Goal: Task Accomplishment & Management: Use online tool/utility

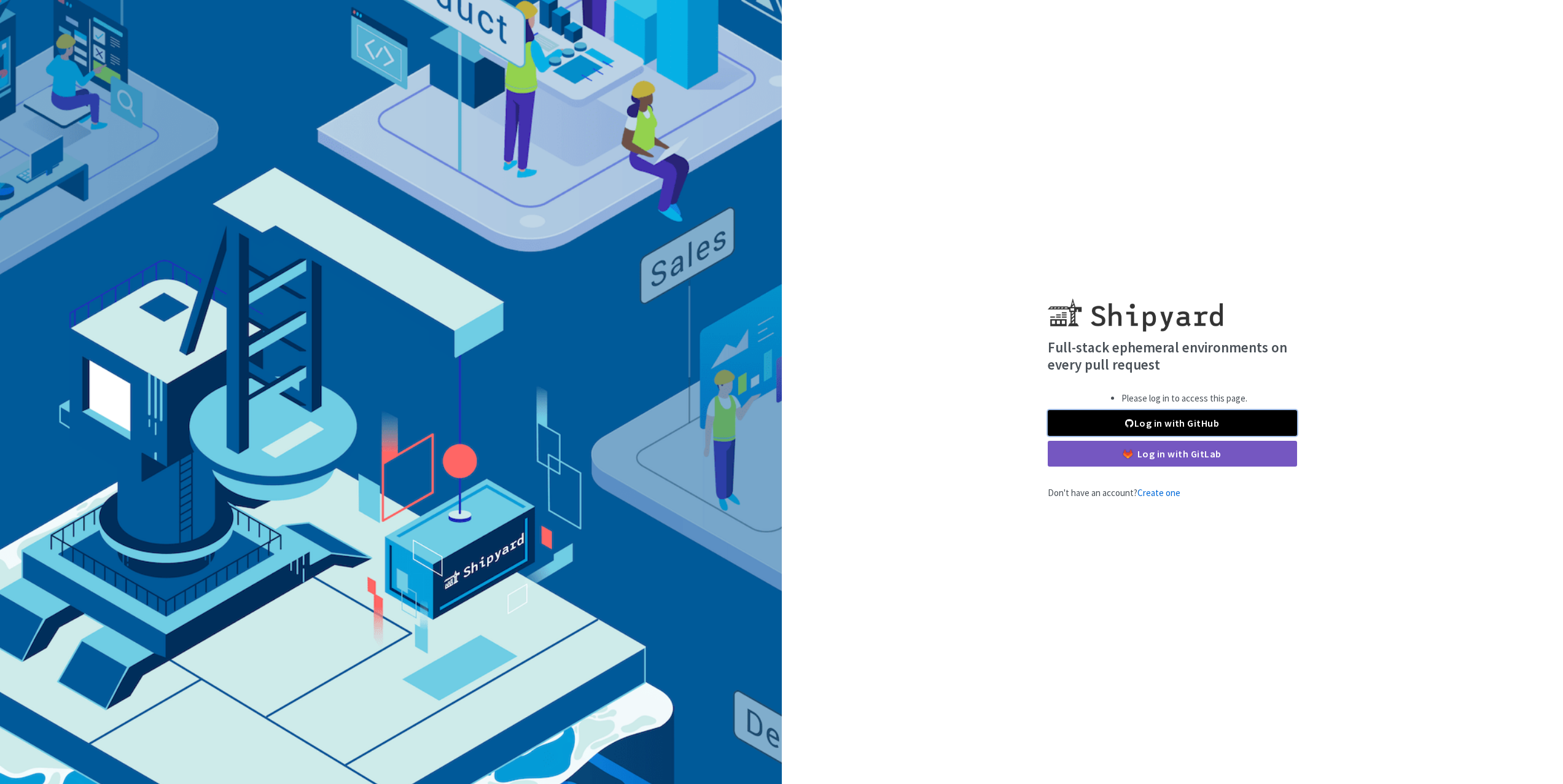
drag, startPoint x: 1099, startPoint y: 420, endPoint x: 1078, endPoint y: 385, distance: 40.8
click at [1099, 420] on link "Log in with GitHub" at bounding box center [1173, 422] width 250 height 26
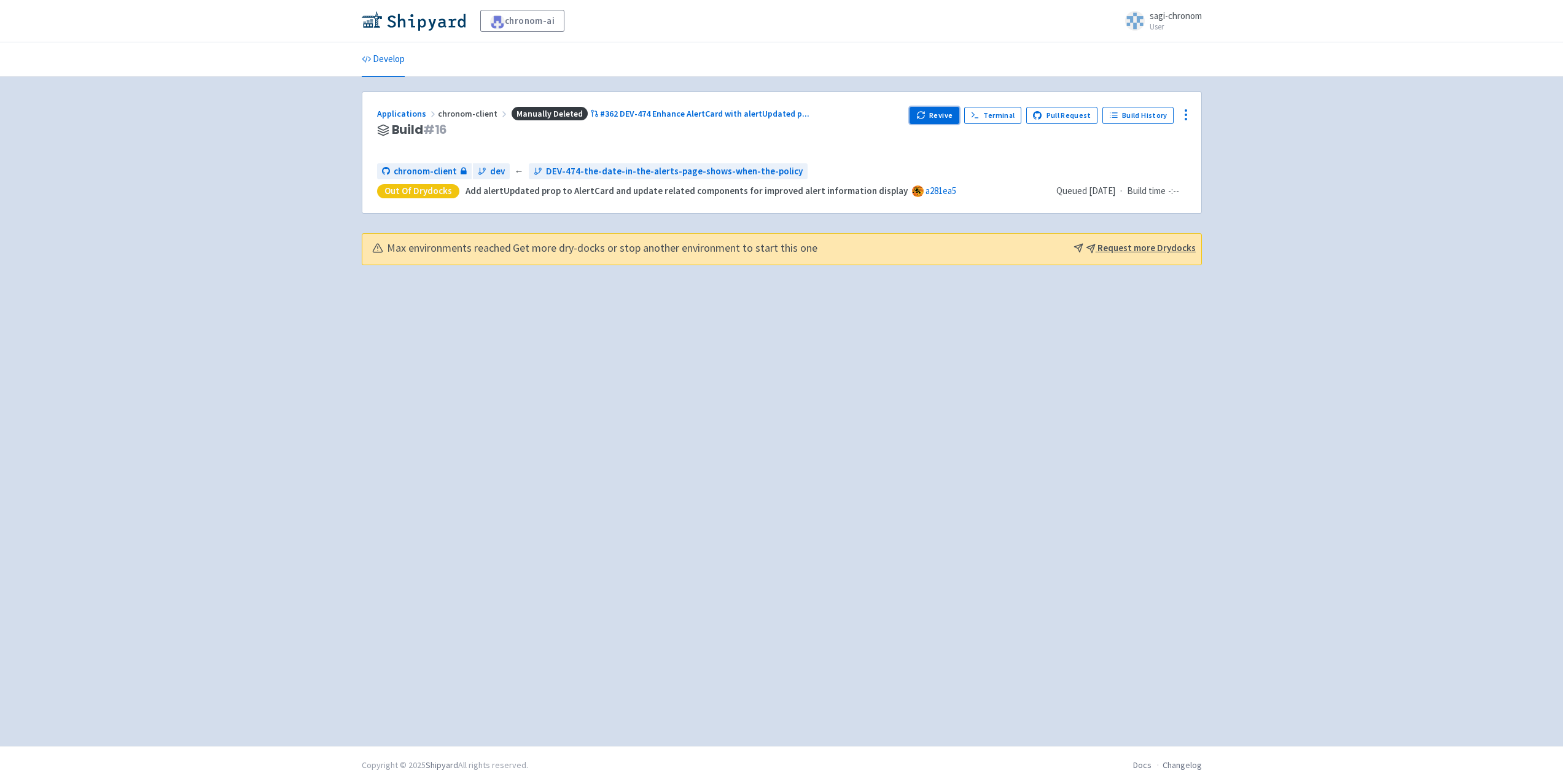
click at [956, 121] on button "Revive" at bounding box center [934, 116] width 49 height 17
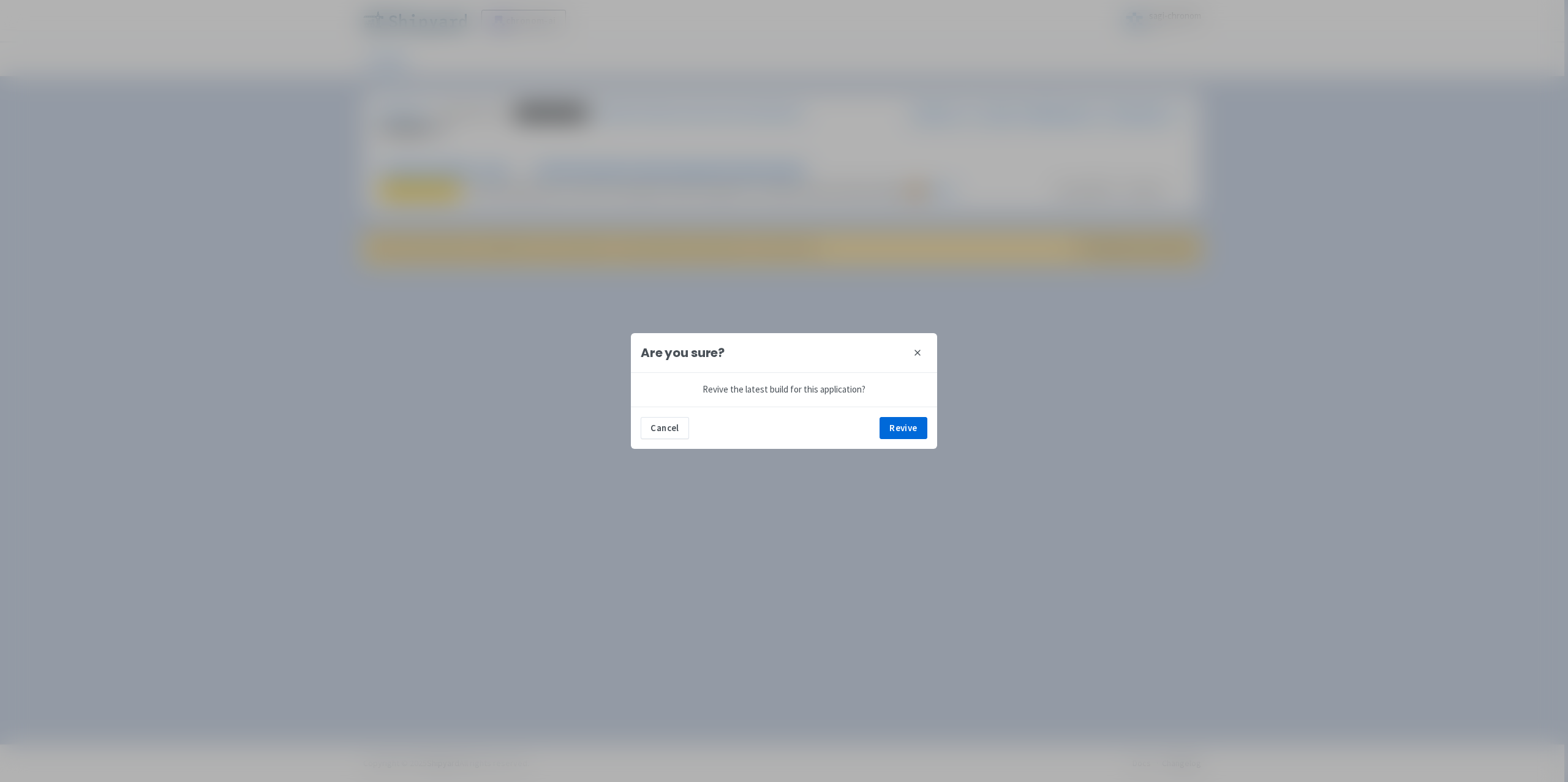
click at [923, 349] on button "close" at bounding box center [918, 352] width 20 height 20
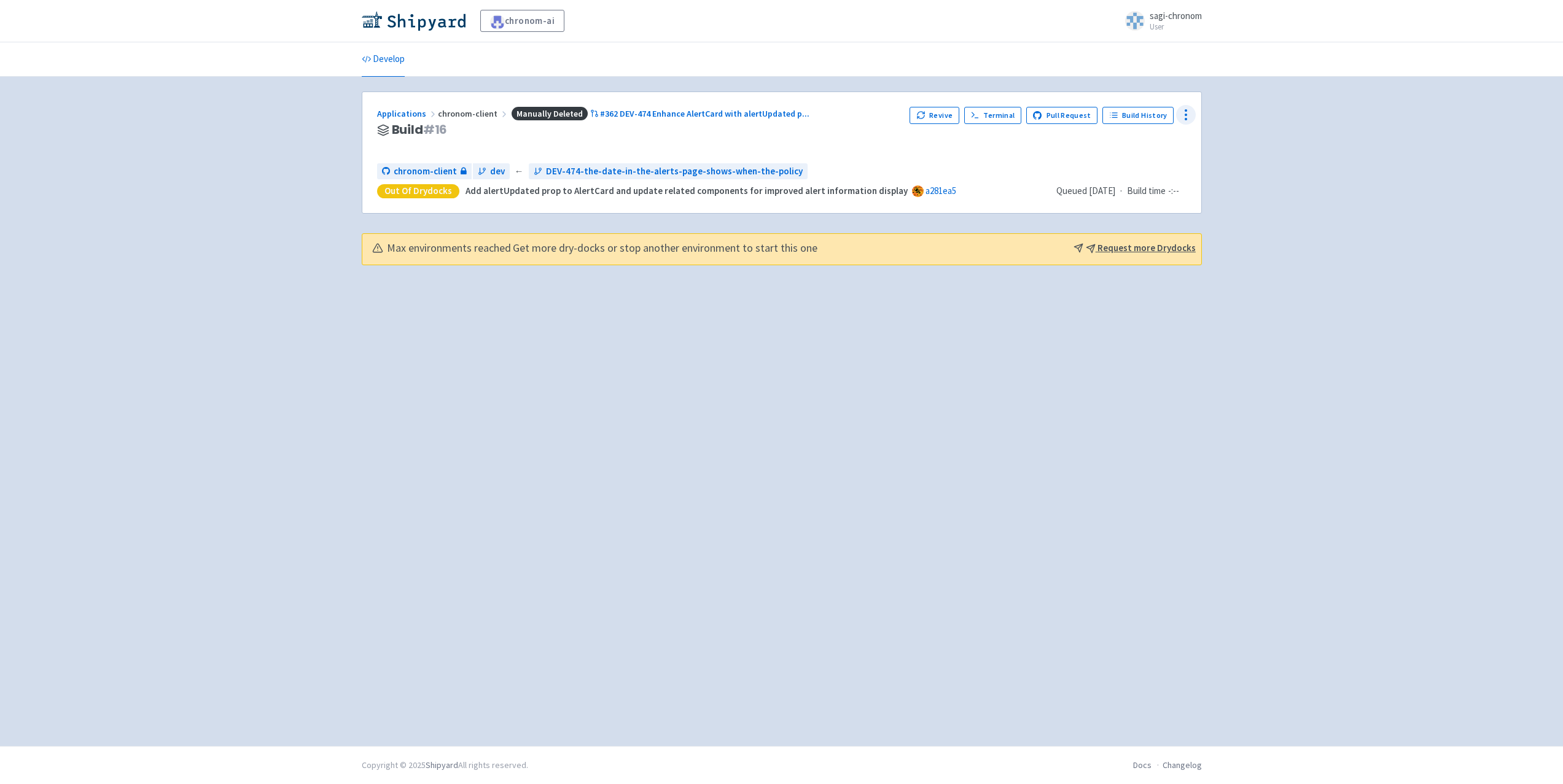
click at [1182, 116] on icon at bounding box center [1186, 115] width 15 height 15
click at [924, 108] on button "Revive" at bounding box center [934, 116] width 49 height 17
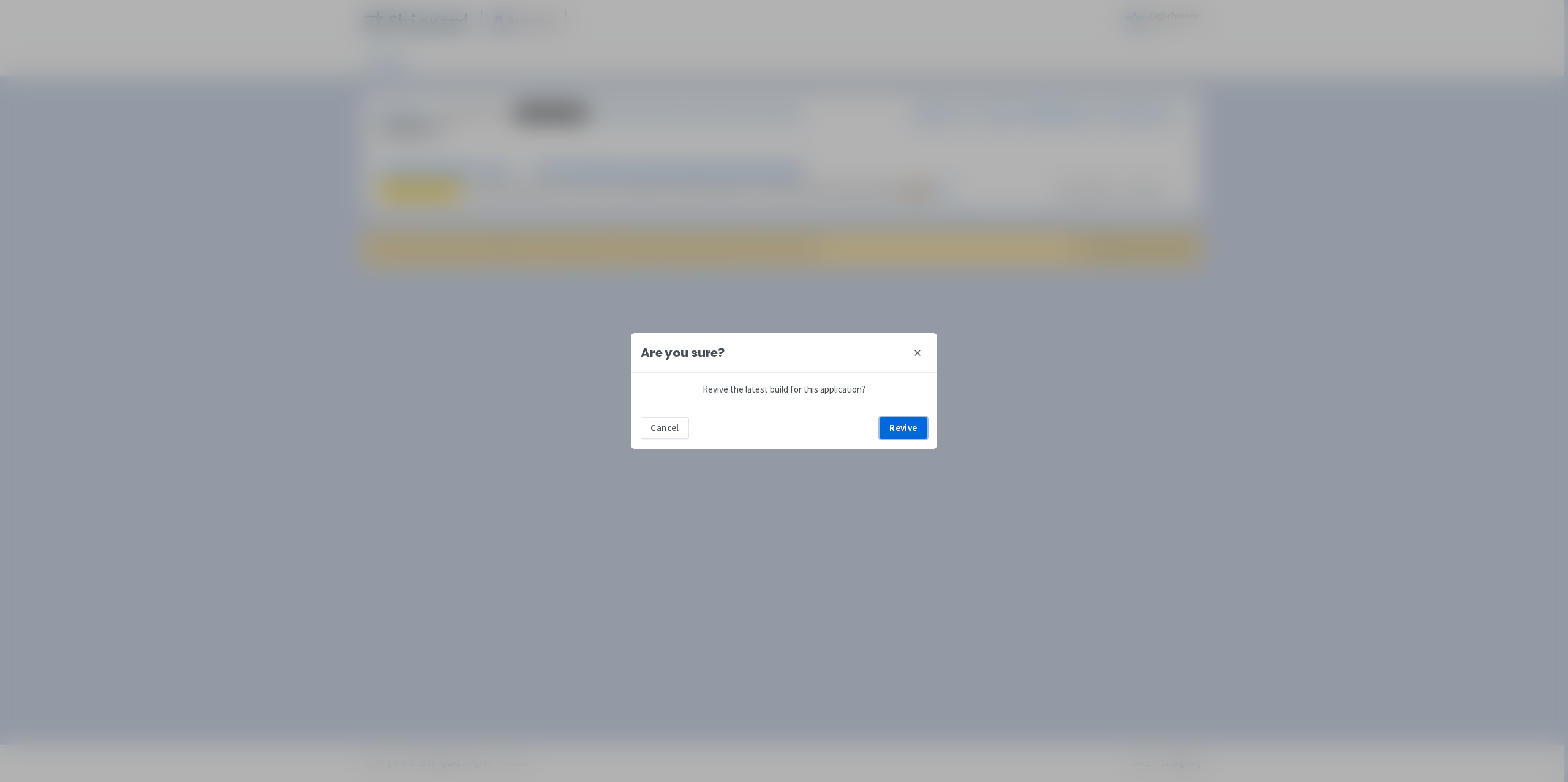
click at [889, 428] on button "Revive" at bounding box center [903, 428] width 47 height 22
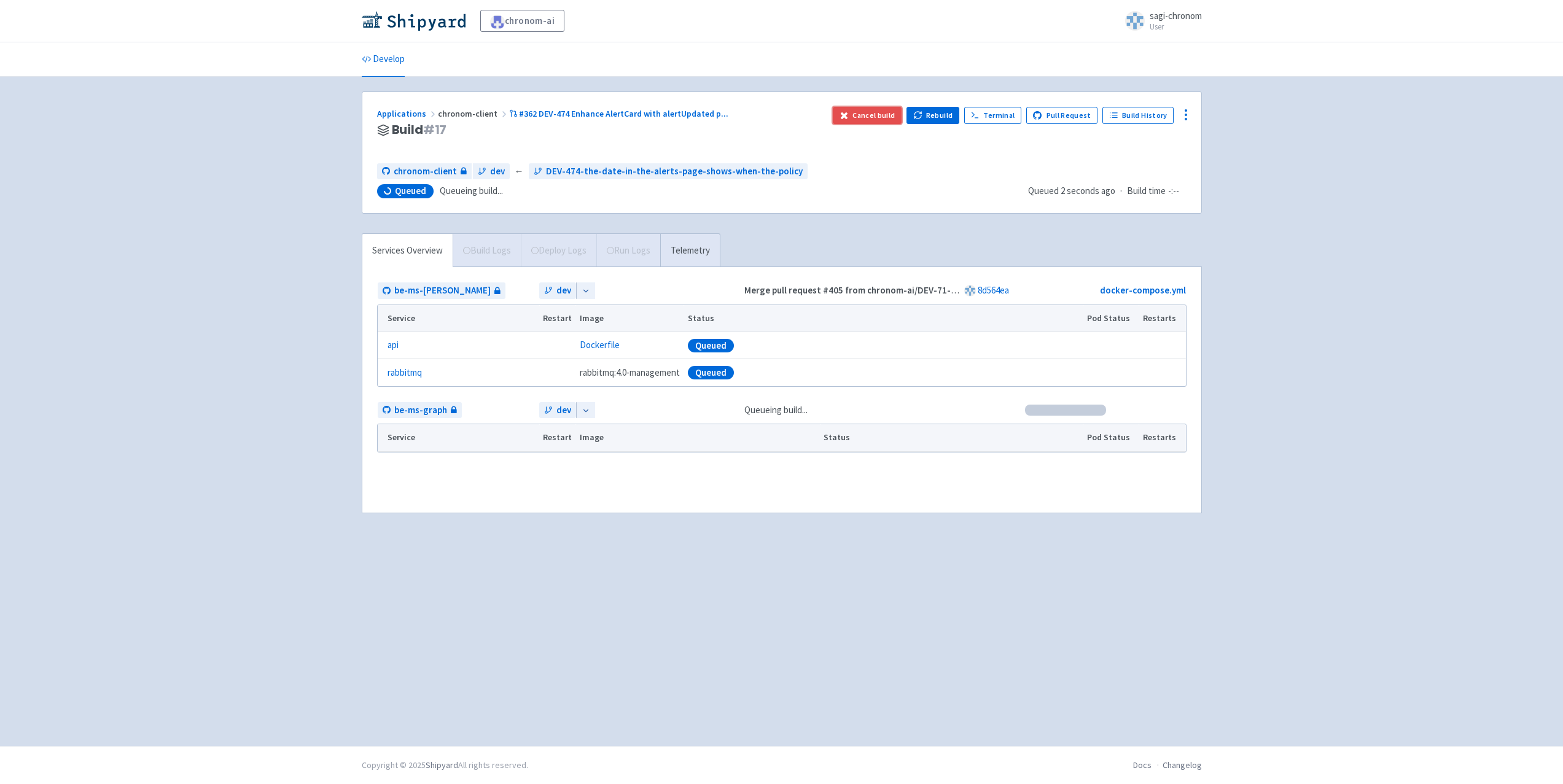
click at [875, 110] on button "Cancel build" at bounding box center [867, 116] width 69 height 17
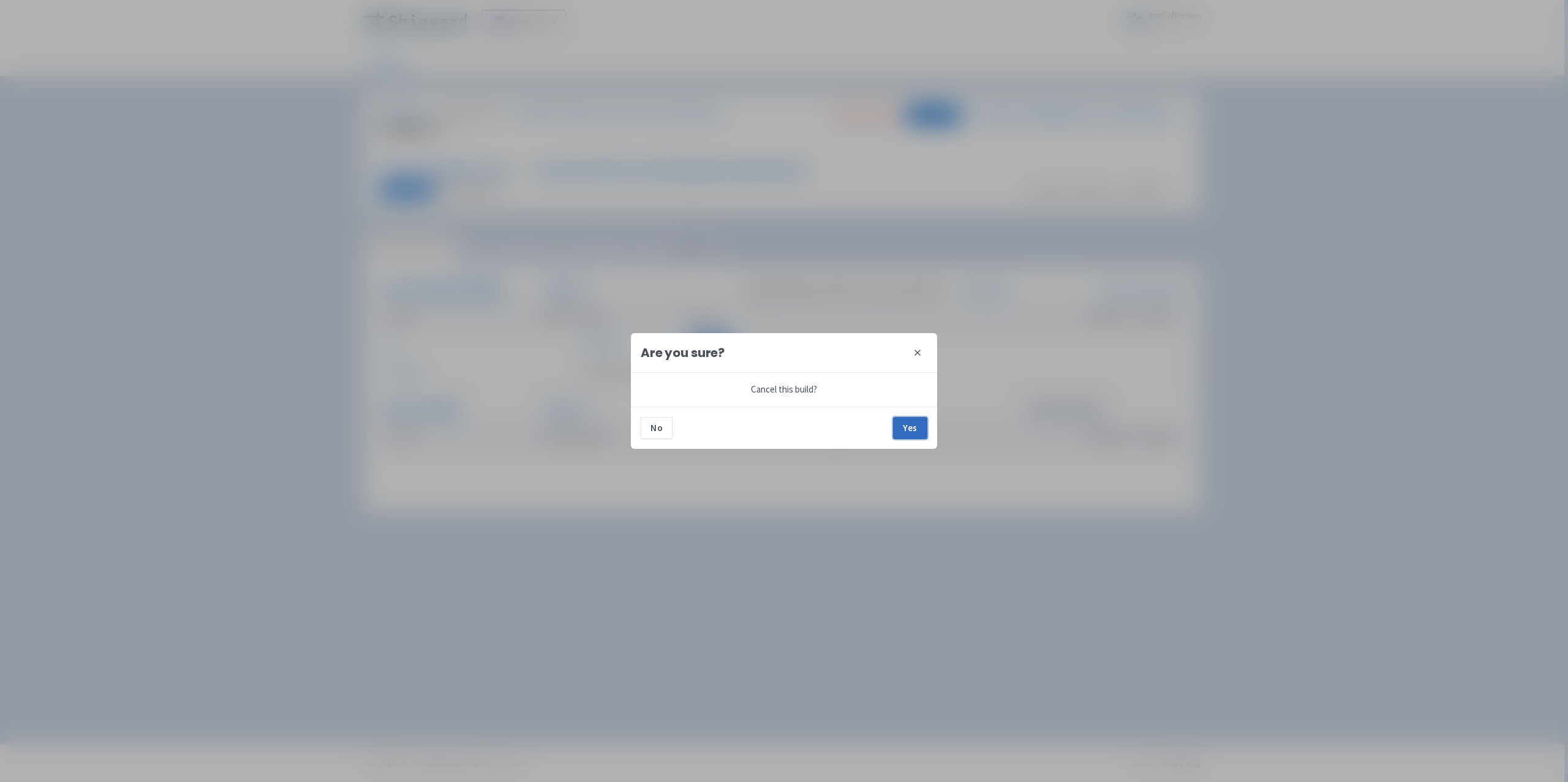
click at [904, 426] on button "Yes" at bounding box center [910, 428] width 34 height 22
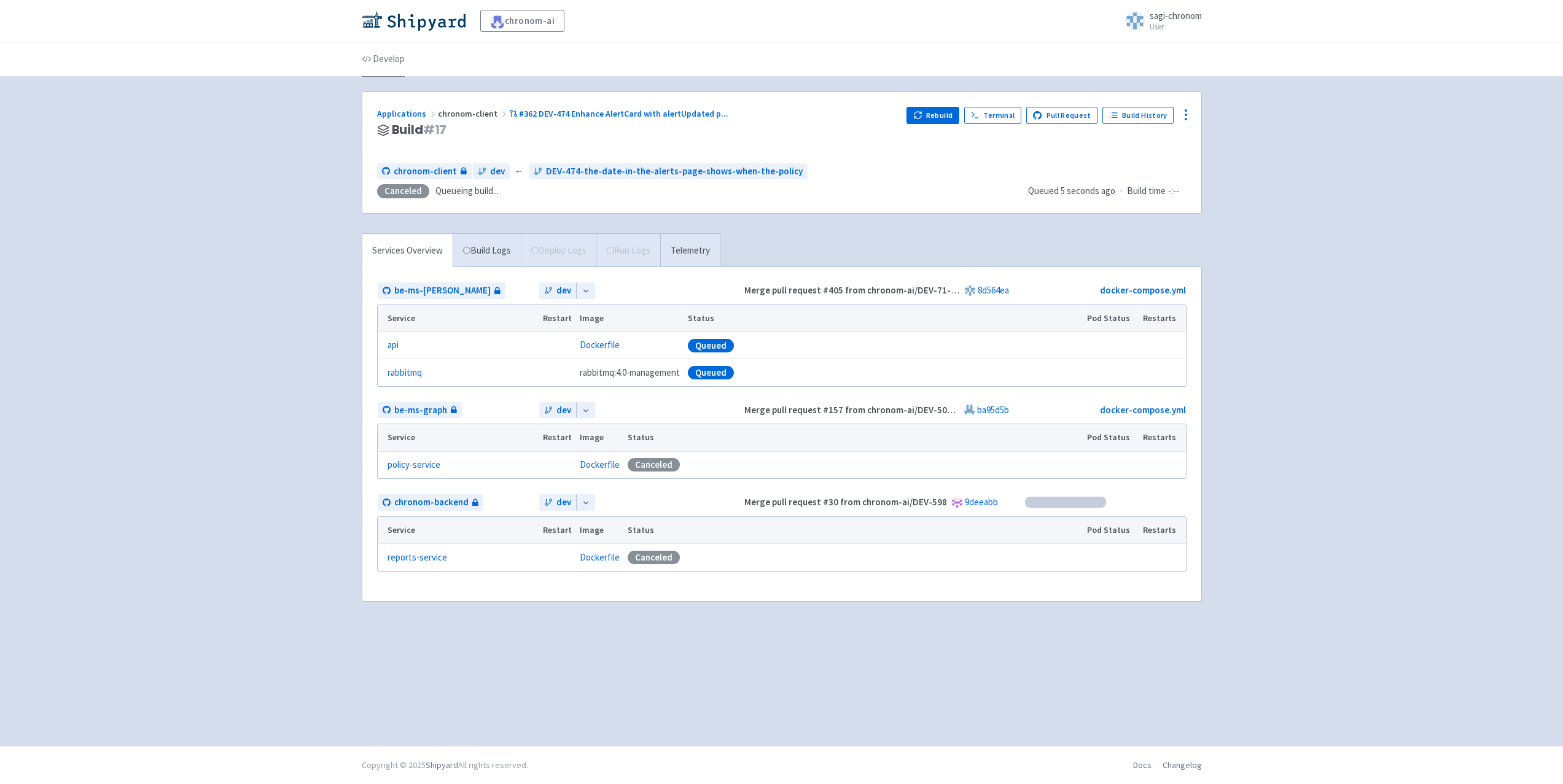
click at [386, 62] on link "Develop" at bounding box center [383, 60] width 43 height 34
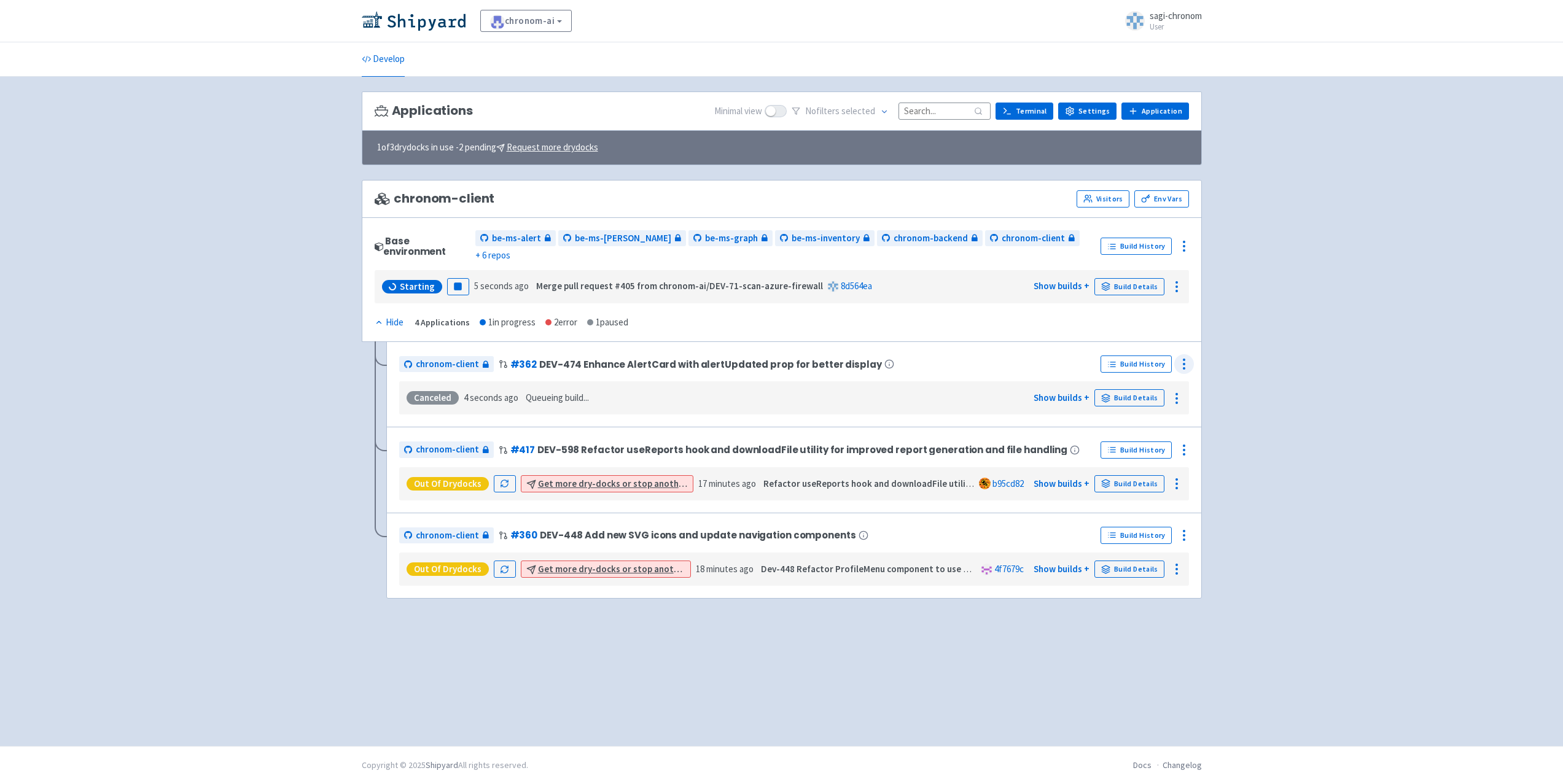
click at [1189, 357] on icon at bounding box center [1184, 364] width 15 height 15
click at [1147, 471] on span "Delete" at bounding box center [1150, 479] width 58 height 17
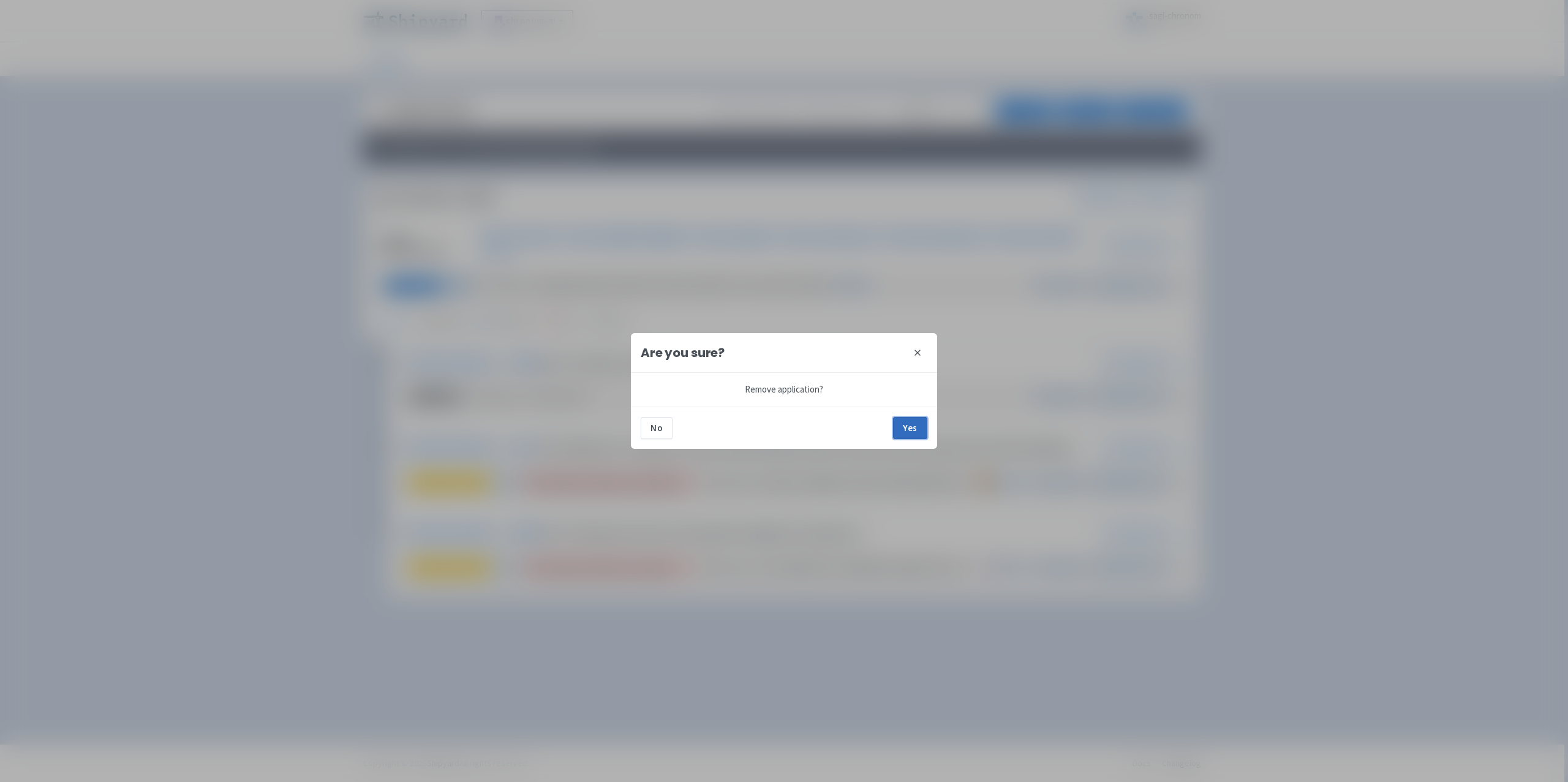
click at [911, 429] on button "Yes" at bounding box center [910, 428] width 34 height 22
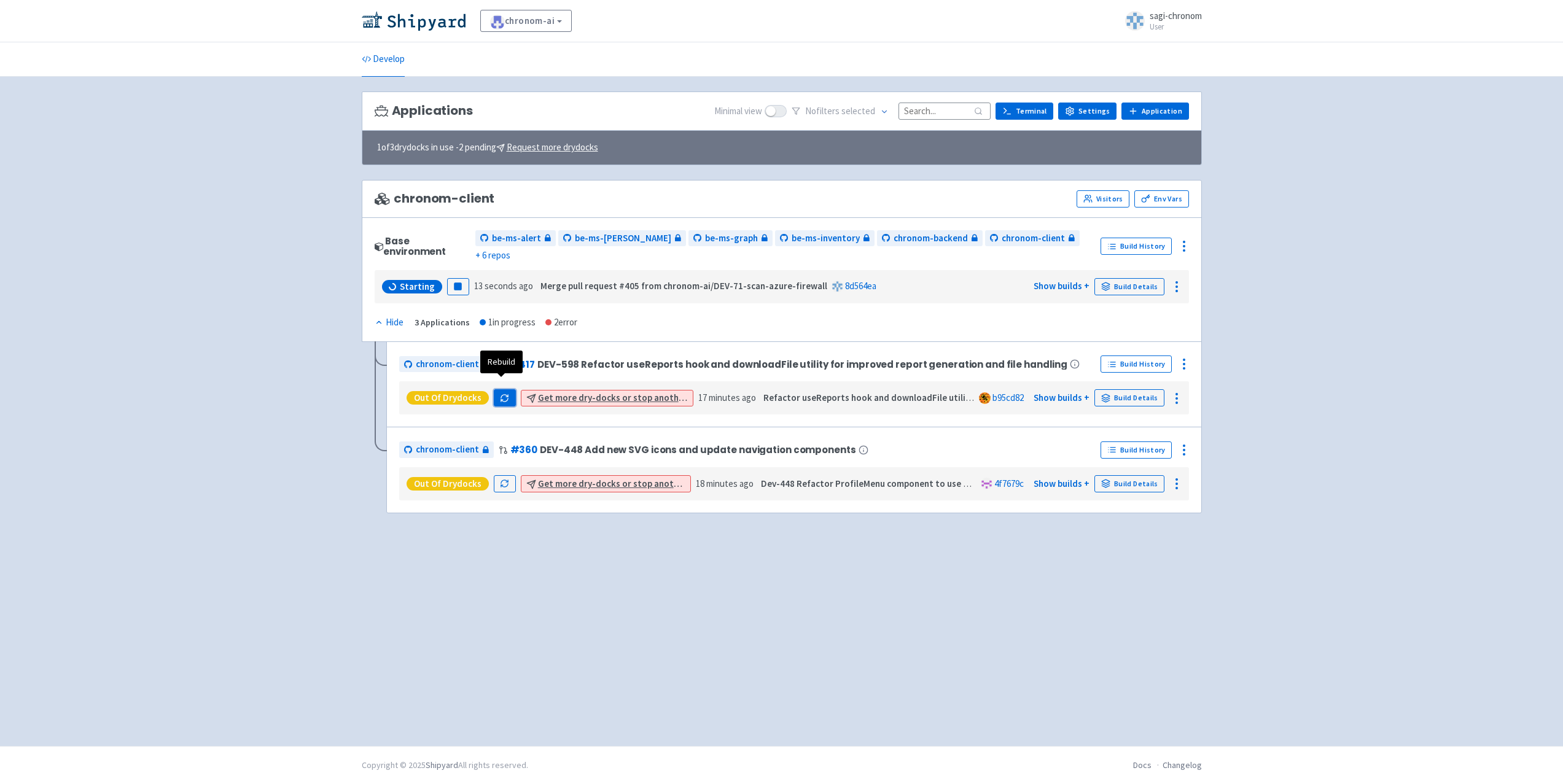
click at [501, 394] on icon "button" at bounding box center [505, 399] width 9 height 9
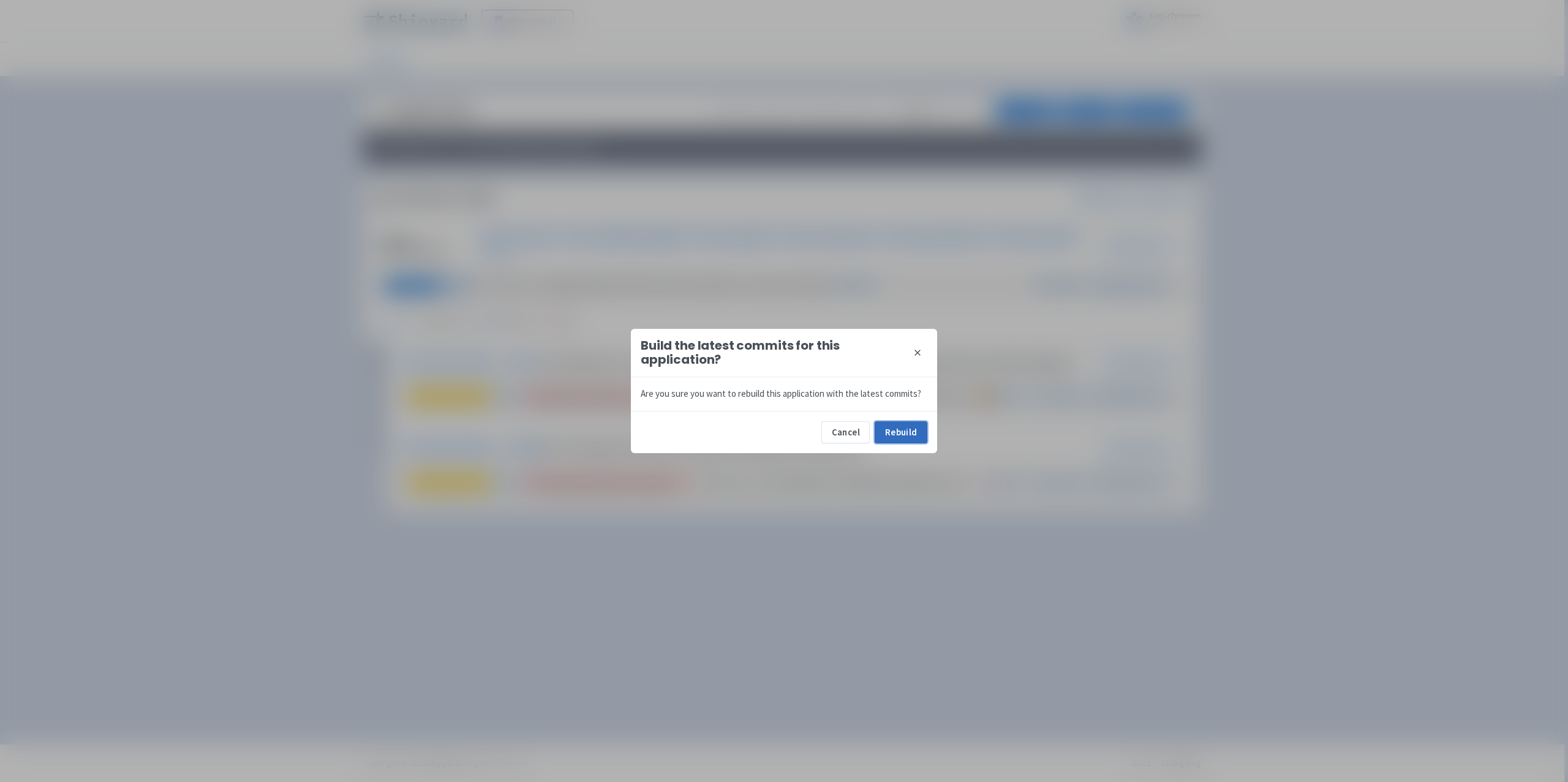
click at [900, 426] on button "Rebuild" at bounding box center [901, 432] width 53 height 22
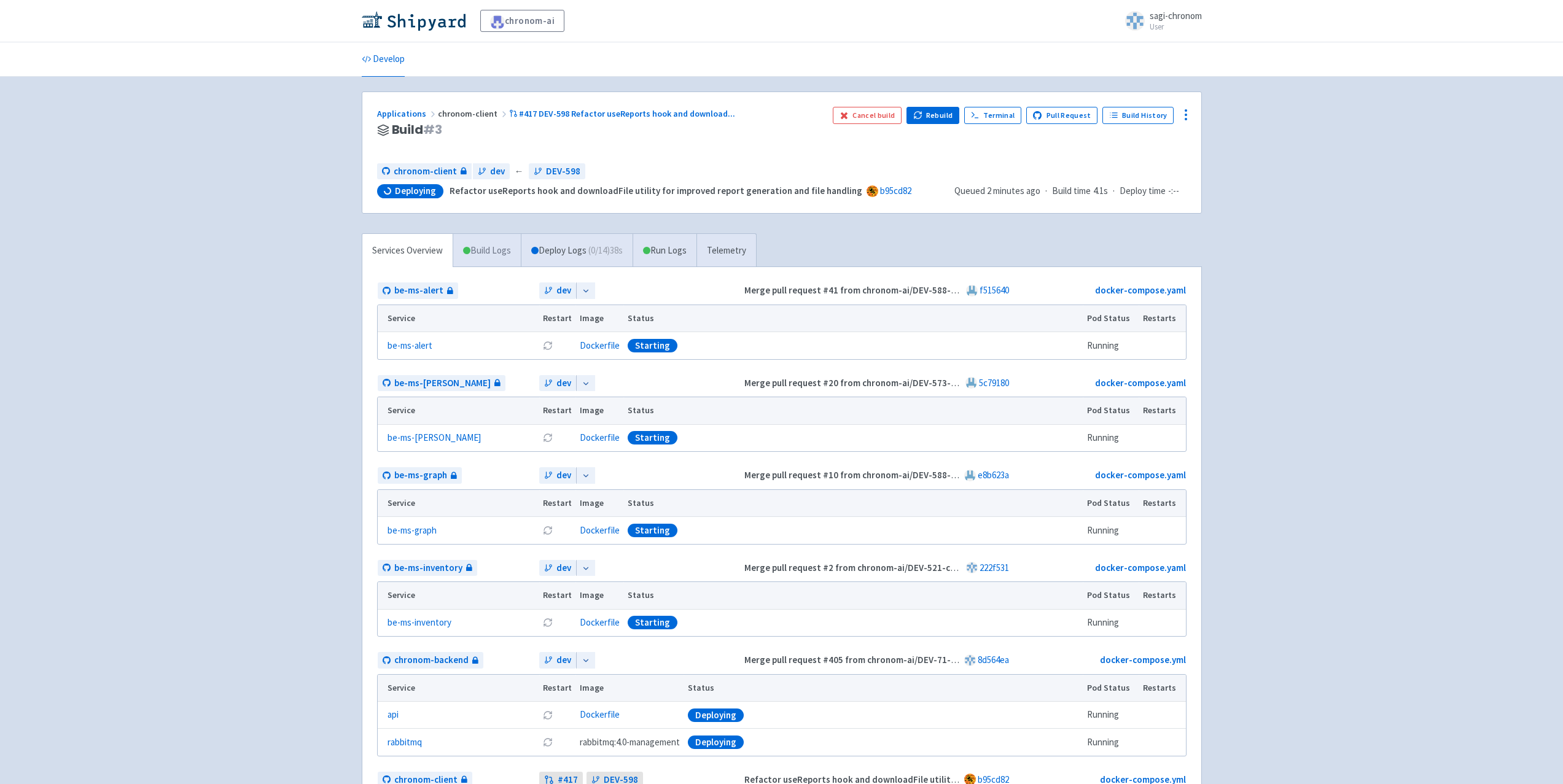
click at [497, 252] on link "Build Logs" at bounding box center [486, 251] width 67 height 34
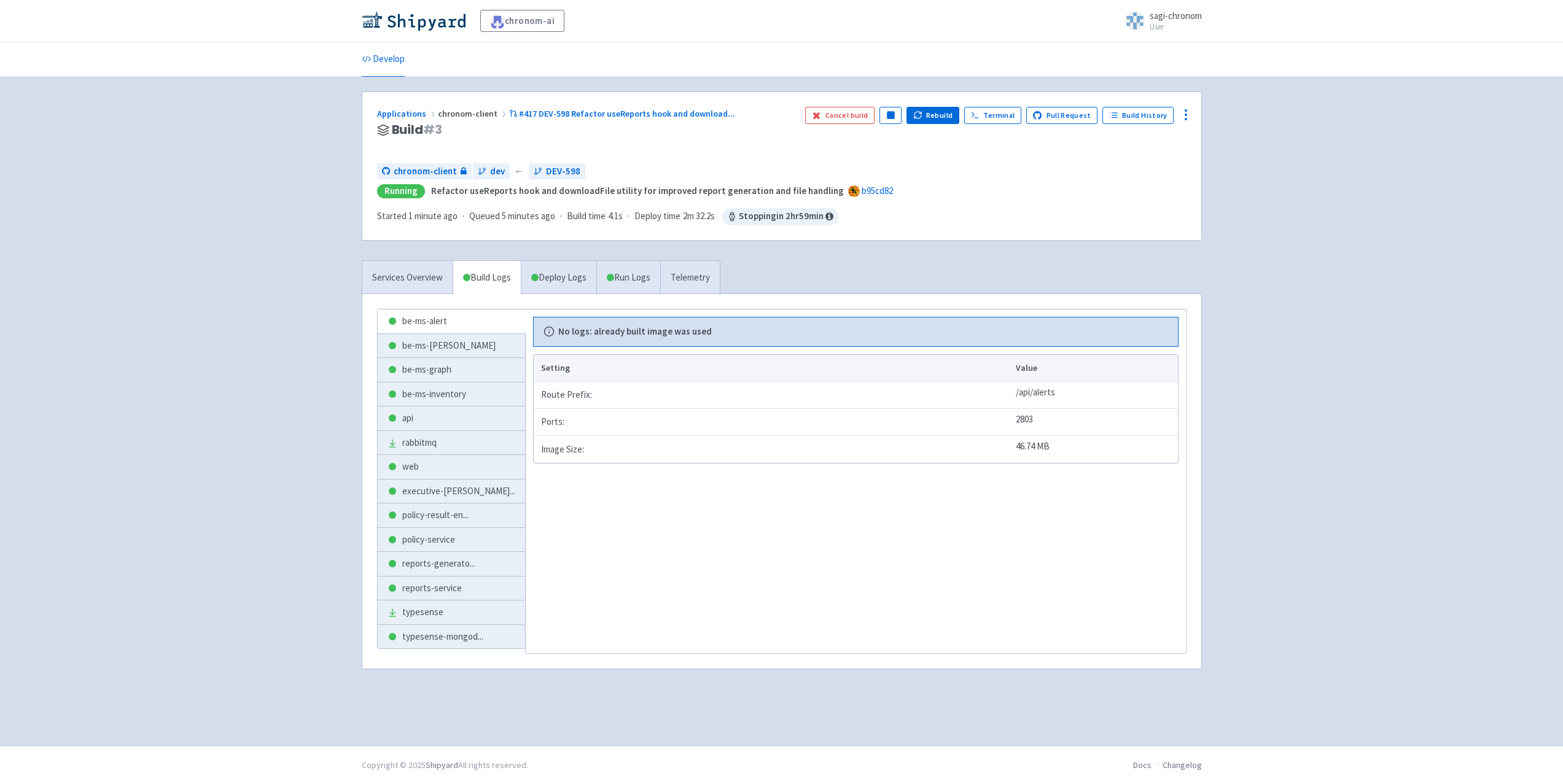
click at [838, 150] on div "Cancel build Pause Rebuild Terminal Pull Request Build History" at bounding box center [995, 130] width 381 height 47
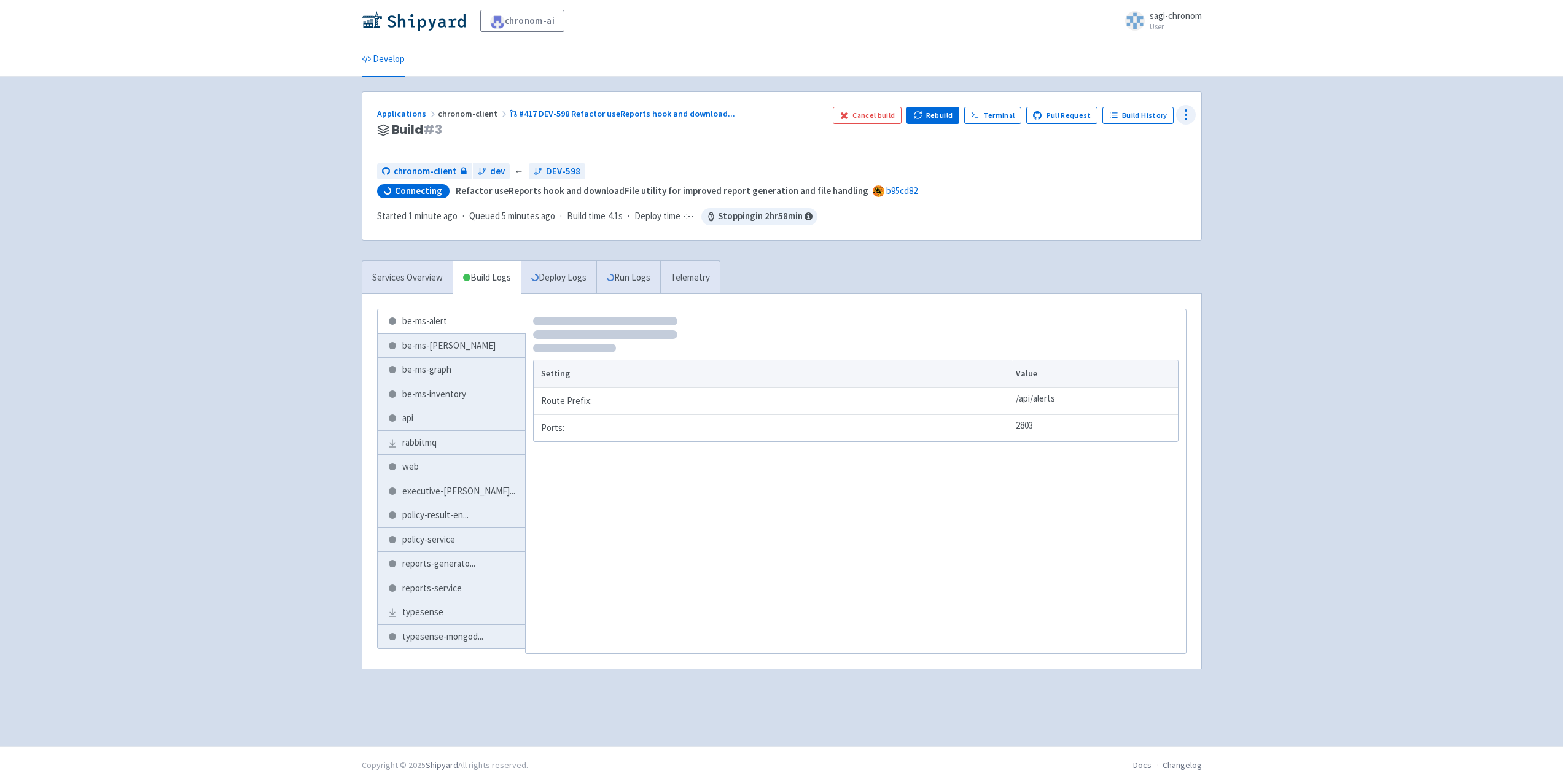
click at [1180, 116] on icon at bounding box center [1186, 115] width 15 height 15
click at [975, 158] on div "Applications chronom-client #417 DEV-598 Refactor useReports hook and download …" at bounding box center [782, 166] width 839 height 148
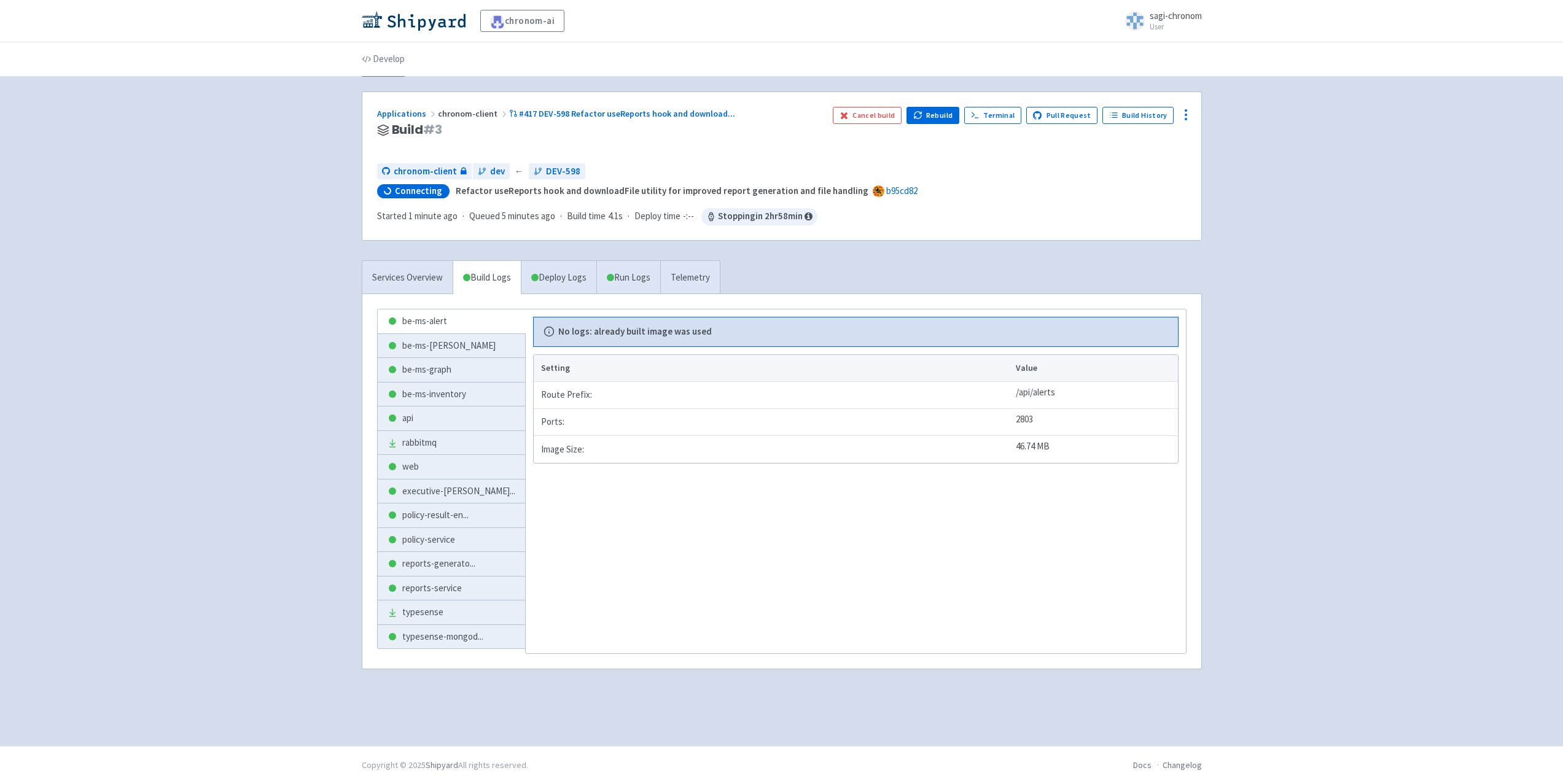
click at [391, 51] on link "Develop" at bounding box center [383, 60] width 43 height 34
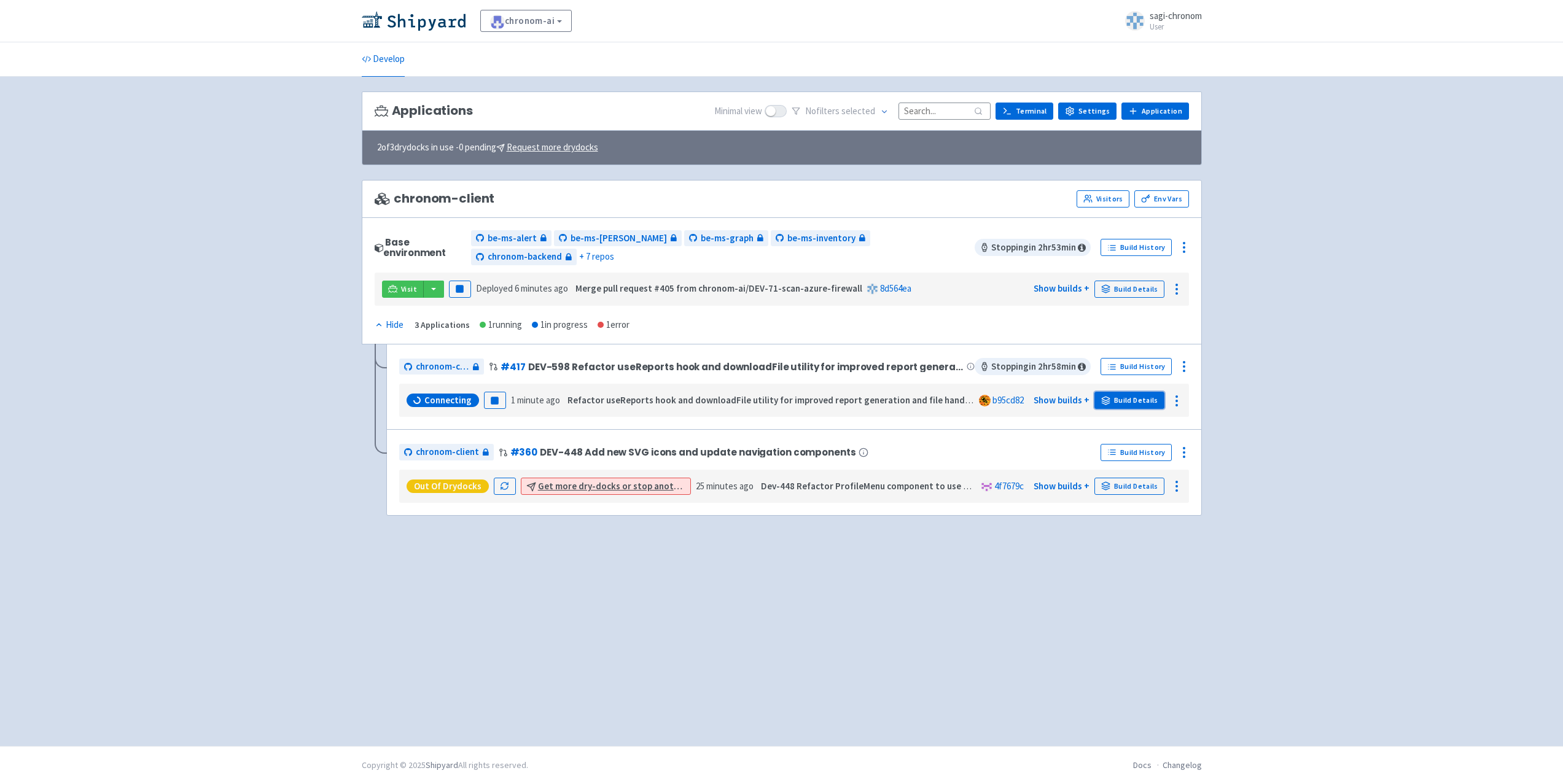
click at [1139, 392] on link "Build Details" at bounding box center [1130, 401] width 70 height 17
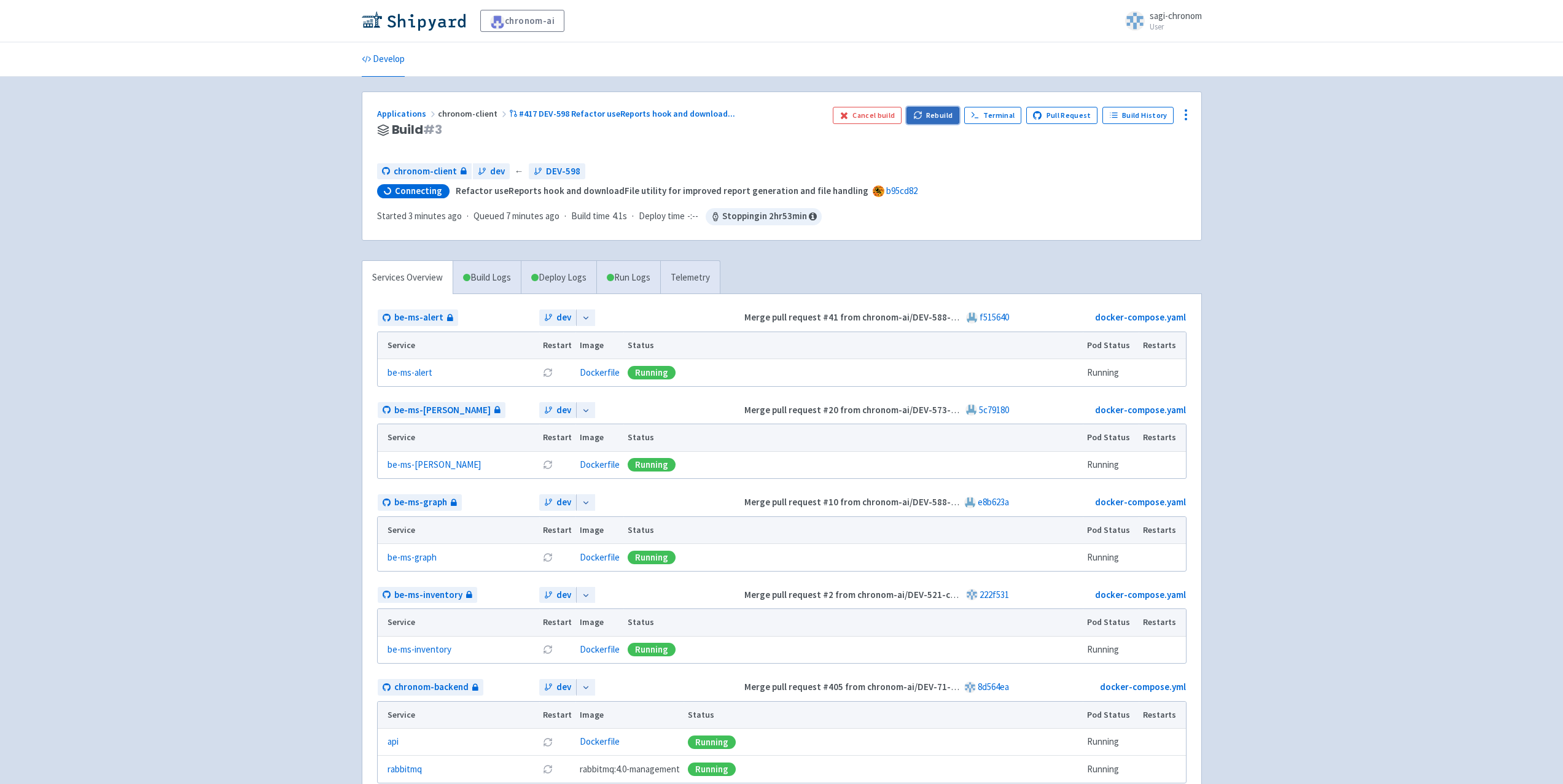
click at [933, 114] on button "Rebuild" at bounding box center [933, 116] width 53 height 17
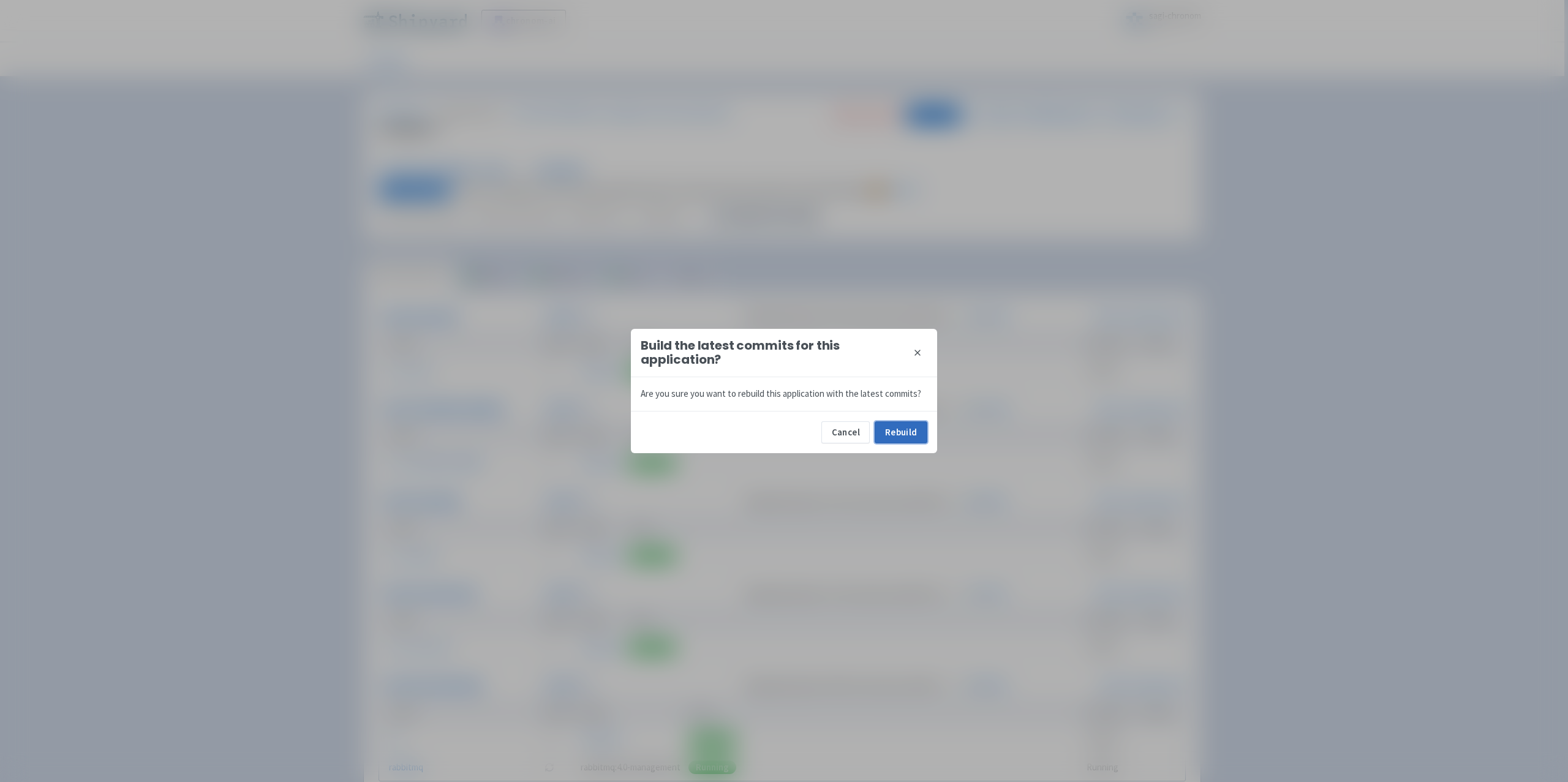
click at [910, 433] on button "Rebuild" at bounding box center [901, 432] width 53 height 22
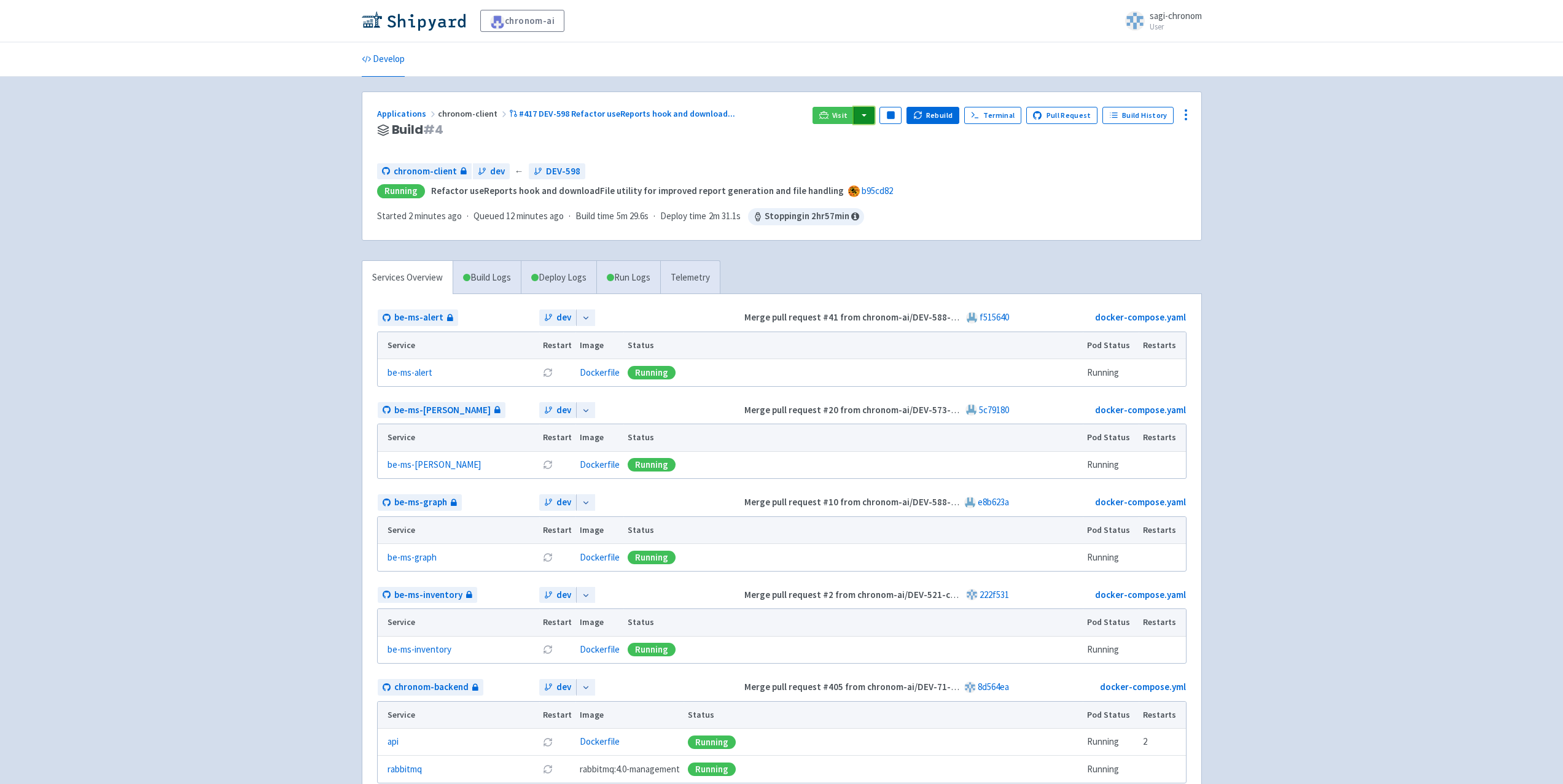
click at [875, 108] on button "button" at bounding box center [864, 116] width 21 height 17
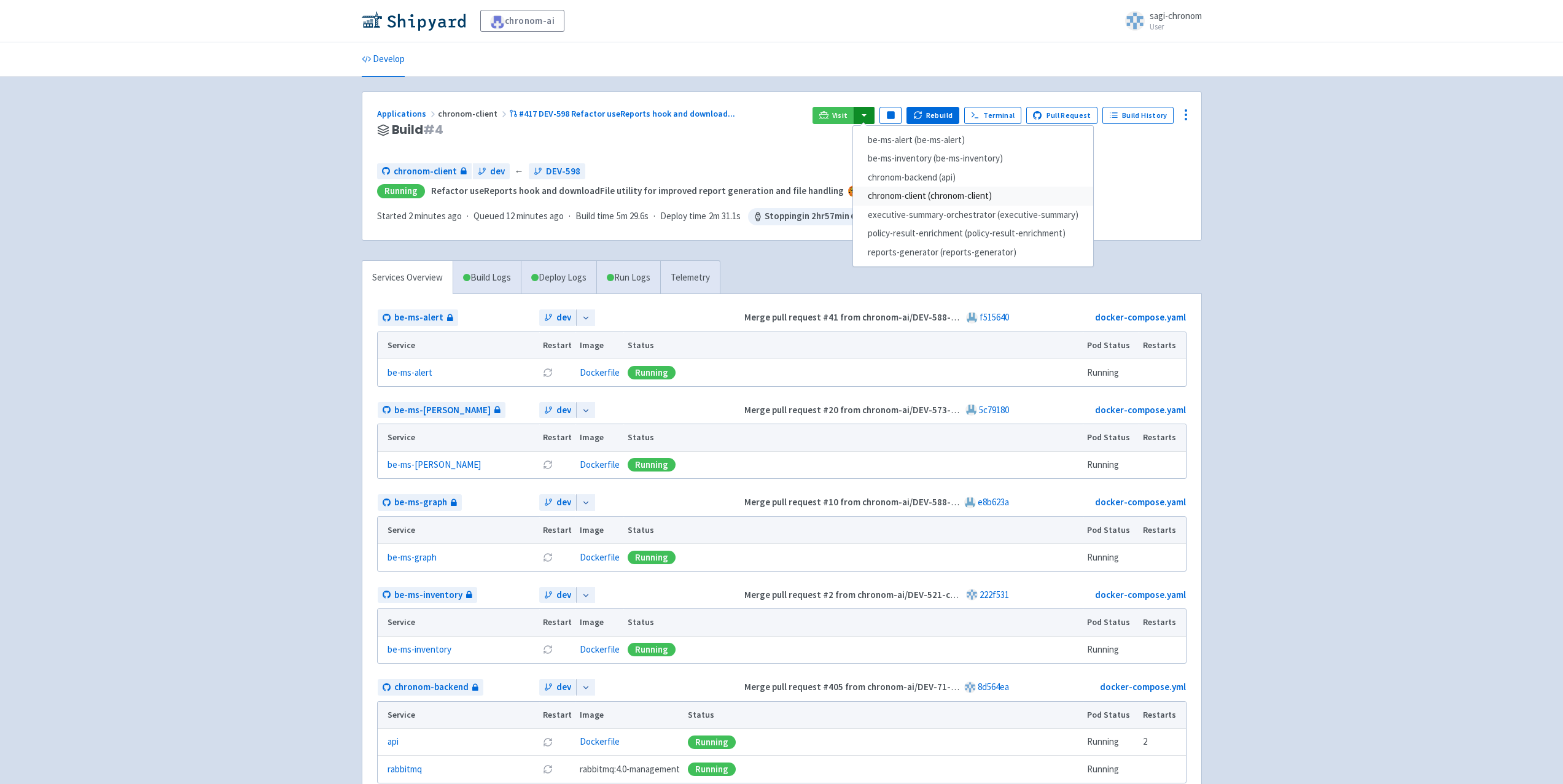
click at [889, 194] on link "chronom-client (chronom-client)" at bounding box center [973, 196] width 240 height 19
